Goal: Book appointment/travel/reservation

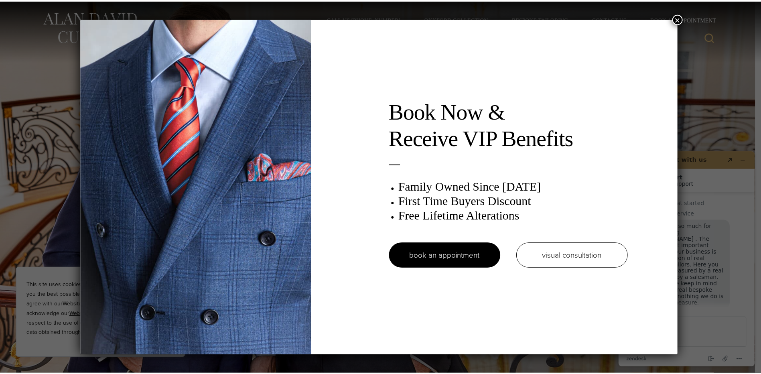
scroll to position [10, 0]
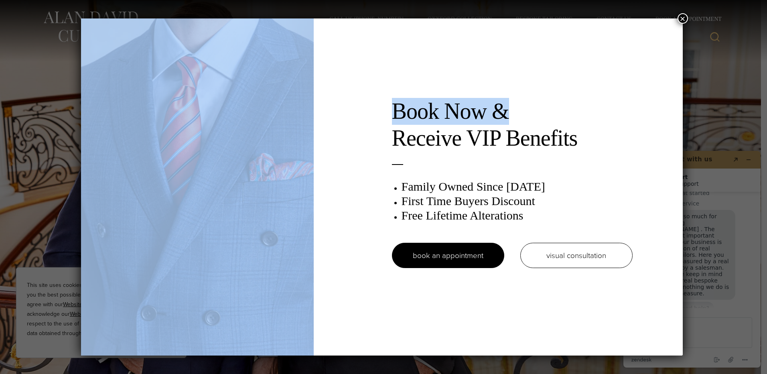
drag, startPoint x: 387, startPoint y: 8, endPoint x: 541, endPoint y: 27, distance: 154.9
click at [541, 27] on div "Book Now & Receive VIP Benefits Family Owned Since [DATE] First Time Buyers Dis…" at bounding box center [383, 187] width 767 height 374
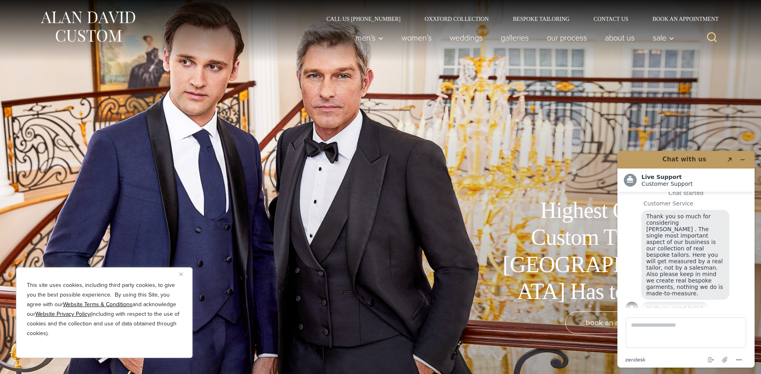
click at [495, 107] on div "Highest Quality Custom Tuxedos [GEOGRAPHIC_DATA] Has to Offer book an appointme…" at bounding box center [381, 187] width 658 height 374
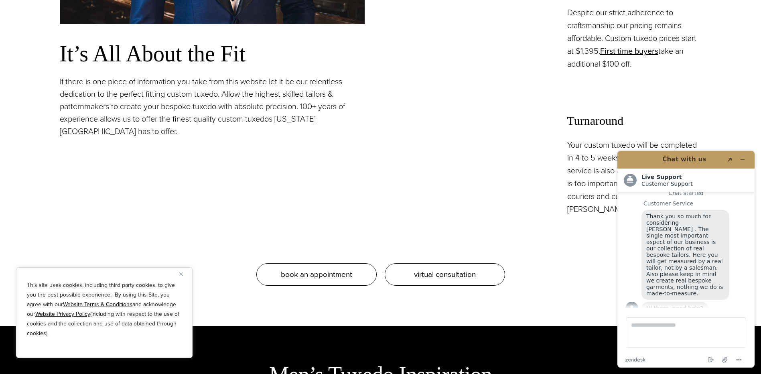
scroll to position [883, 0]
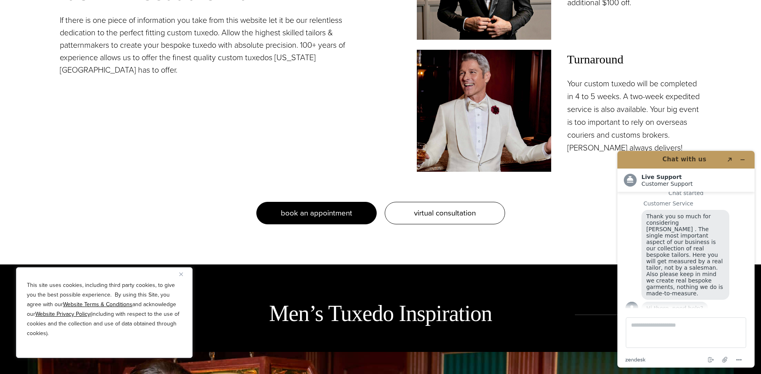
click at [332, 218] on span "book an appointment" at bounding box center [316, 213] width 71 height 12
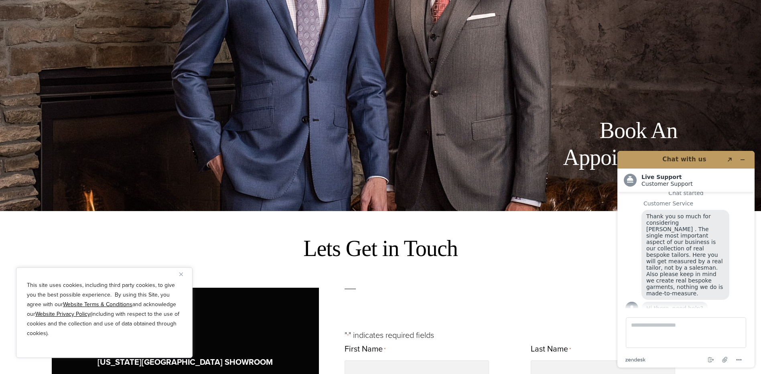
scroll to position [160, 0]
